Goal: Navigation & Orientation: Find specific page/section

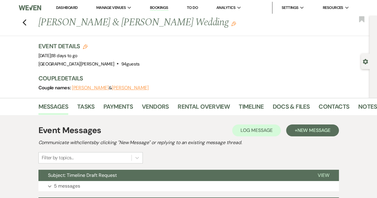
click at [30, 26] on div "Previous [PERSON_NAME] & [PERSON_NAME] Wedding Edit Bookmark" at bounding box center [183, 26] width 373 height 21
click at [24, 25] on div "Previous [PERSON_NAME] & [PERSON_NAME] Wedding Edit Bookmark" at bounding box center [183, 26] width 373 height 21
click at [26, 21] on use "button" at bounding box center [24, 22] width 4 height 7
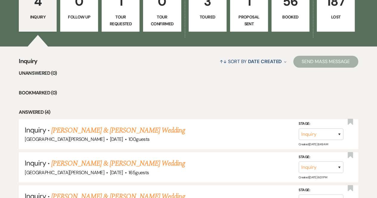
scroll to position [162, 0]
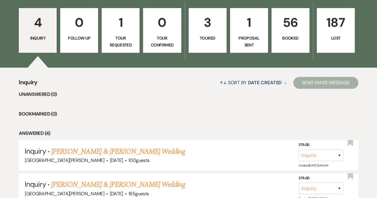
click at [293, 27] on p "56" at bounding box center [291, 23] width 30 height 20
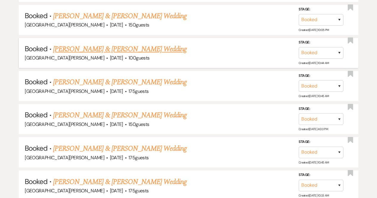
scroll to position [460, 0]
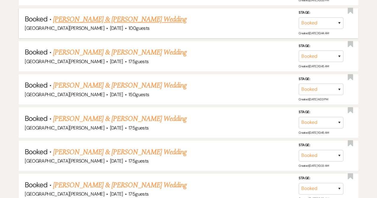
click at [129, 21] on link "[PERSON_NAME] & [PERSON_NAME] Wedding" at bounding box center [120, 19] width 134 height 11
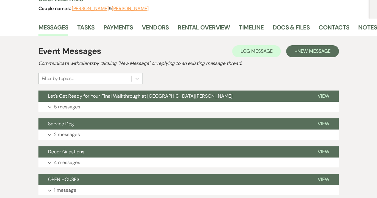
scroll to position [89, 0]
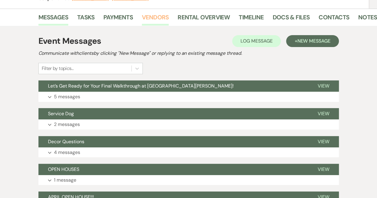
click at [160, 13] on link "Vendors" at bounding box center [155, 19] width 27 height 13
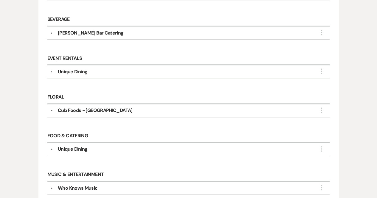
scroll to position [239, 0]
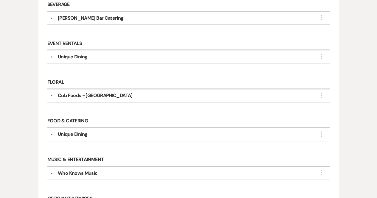
click at [51, 94] on button "▼" at bounding box center [51, 95] width 7 height 3
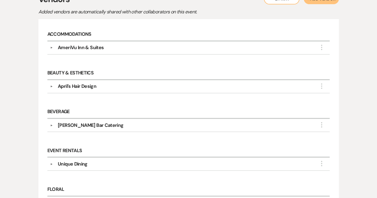
scroll to position [89, 0]
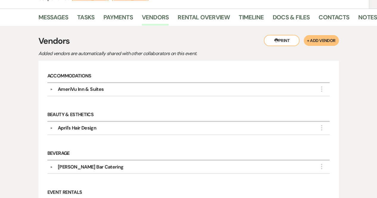
click at [51, 87] on div "▼ AmeriVu Inn & Suites More" at bounding box center [188, 89] width 277 height 7
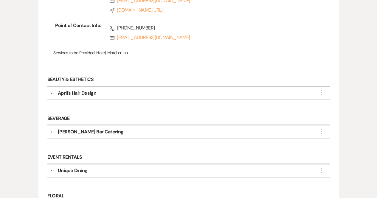
scroll to position [209, 0]
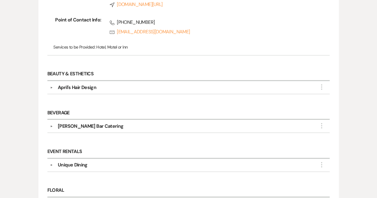
click at [53, 88] on div "April's Hair Design" at bounding box center [190, 87] width 274 height 7
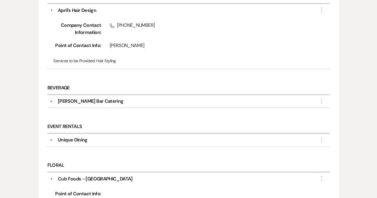
scroll to position [328, 0]
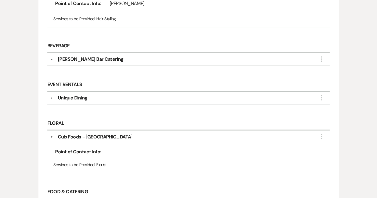
click at [51, 58] on button "▼" at bounding box center [51, 59] width 7 height 3
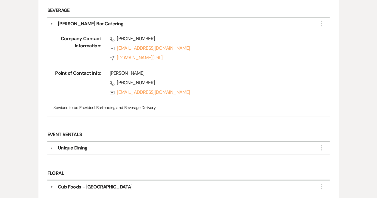
scroll to position [418, 0]
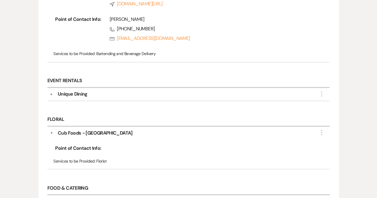
click at [51, 93] on button "▼" at bounding box center [51, 94] width 7 height 3
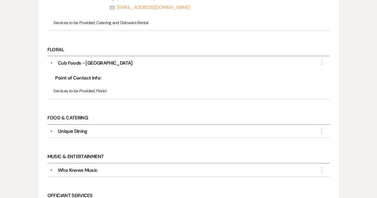
scroll to position [596, 0]
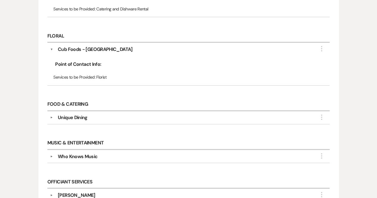
click at [50, 116] on button "▼" at bounding box center [51, 117] width 7 height 3
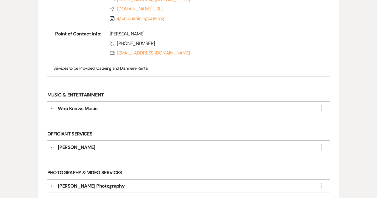
scroll to position [746, 0]
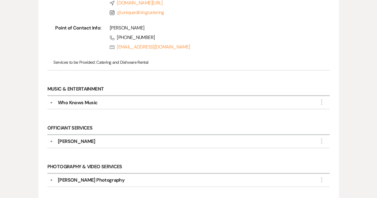
click at [51, 101] on button "▼" at bounding box center [51, 102] width 7 height 3
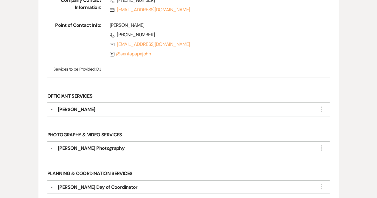
scroll to position [865, 0]
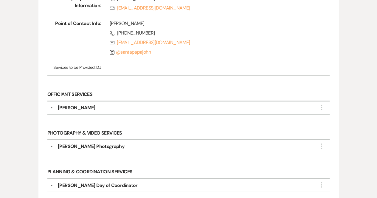
click at [50, 106] on button "▼" at bounding box center [51, 107] width 7 height 3
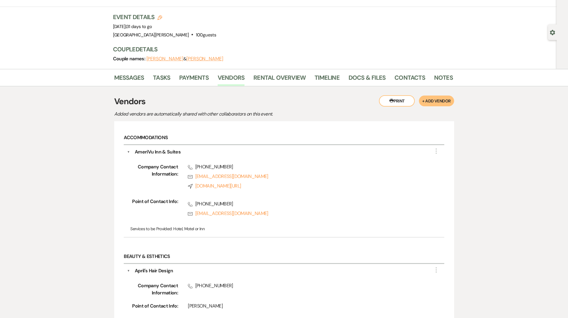
scroll to position [25, 0]
